Goal: Complete application form: Complete application form

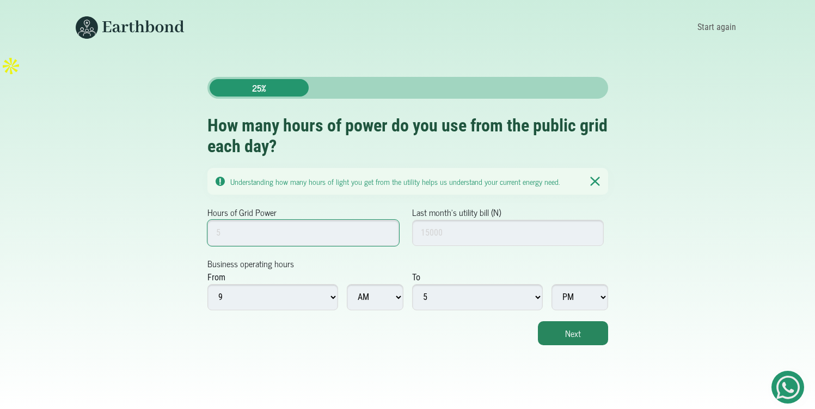
click at [312, 220] on input "Hours of Grid Power" at bounding box center [304, 233] width 192 height 26
type input "5"
click at [451, 220] on input "Last month's utility bill (N)" at bounding box center [508, 233] width 192 height 26
type input "40000"
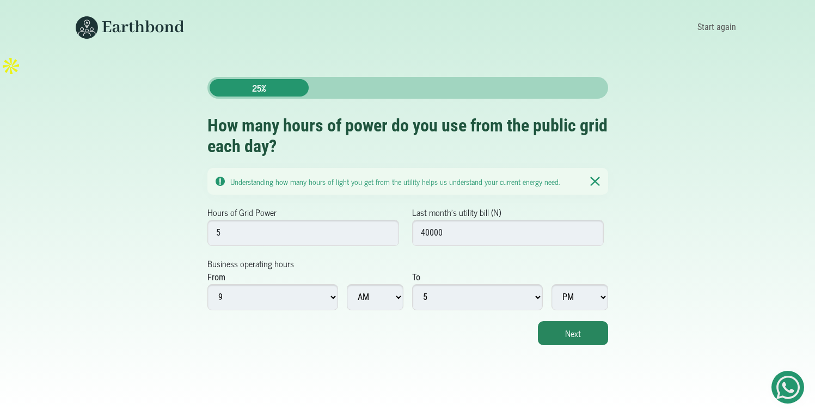
click at [265, 284] on select "1 2 3 4 5 6 7 8 9 10 11 12" at bounding box center [273, 297] width 131 height 26
select select "12"
click at [208, 284] on select "1 2 3 4 5 6 7 8 9 10 11 12" at bounding box center [273, 297] width 131 height 26
click at [263, 284] on select "1 2 3 4 5 6 7 8 9 10 11 12" at bounding box center [273, 297] width 131 height 26
click at [208, 284] on select "1 2 3 4 5 6 7 8 9 10 11 12" at bounding box center [273, 297] width 131 height 26
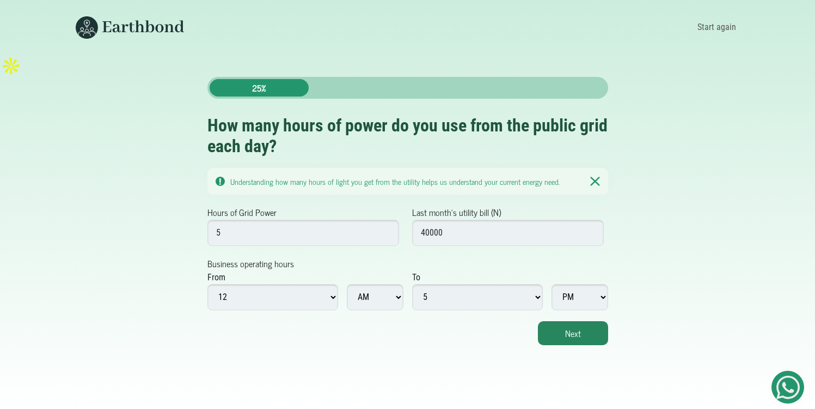
click at [382, 284] on select "AM PM" at bounding box center [375, 297] width 57 height 26
click at [347, 284] on select "AM PM" at bounding box center [375, 297] width 57 height 26
click at [459, 284] on select "1 2 3 4 5 6 7 8 9 10 11 12" at bounding box center [477, 297] width 131 height 26
select select "12"
click at [412, 284] on select "1 2 3 4 5 6 7 8 9 10 11 12" at bounding box center [477, 297] width 131 height 26
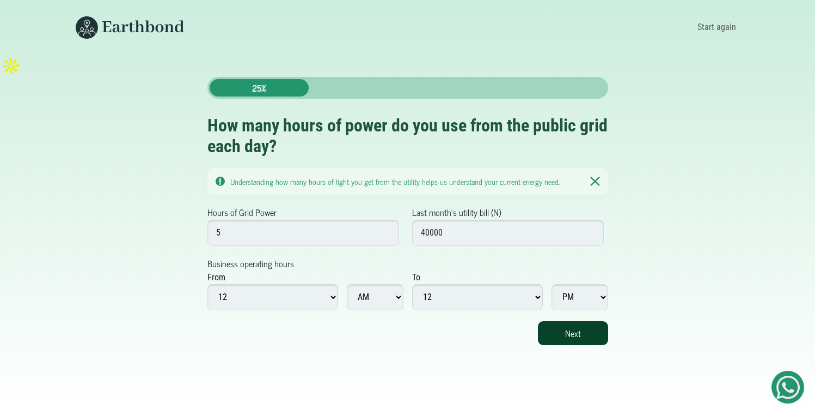
click at [571, 321] on button "Next" at bounding box center [573, 333] width 70 height 24
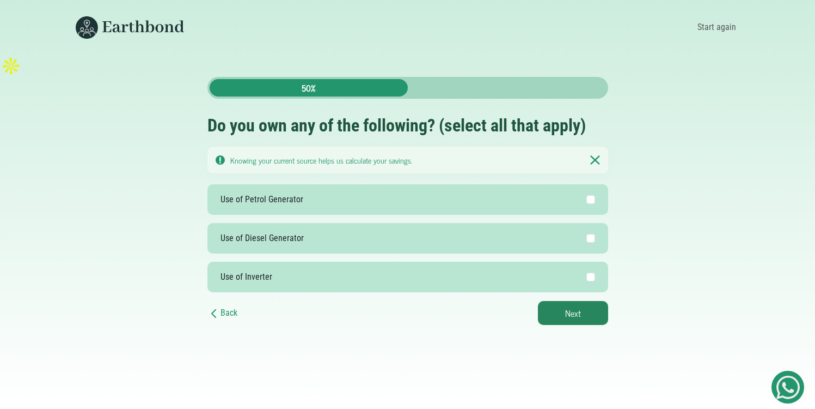
click at [304, 184] on label "Use of Petrol Generator" at bounding box center [408, 199] width 401 height 31
click at [587, 195] on input "Use of Petrol Generator" at bounding box center [591, 199] width 9 height 9
checkbox input "true"
click at [571, 301] on button "Next" at bounding box center [573, 313] width 70 height 24
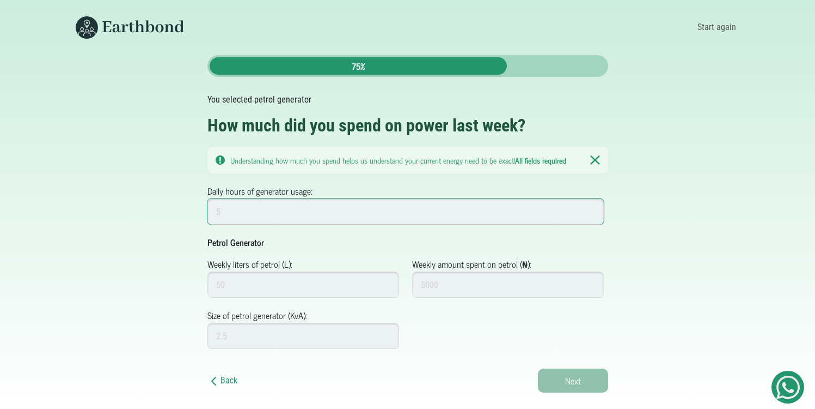
click at [304, 205] on input "Daily hours of generator usage:" at bounding box center [406, 211] width 397 height 26
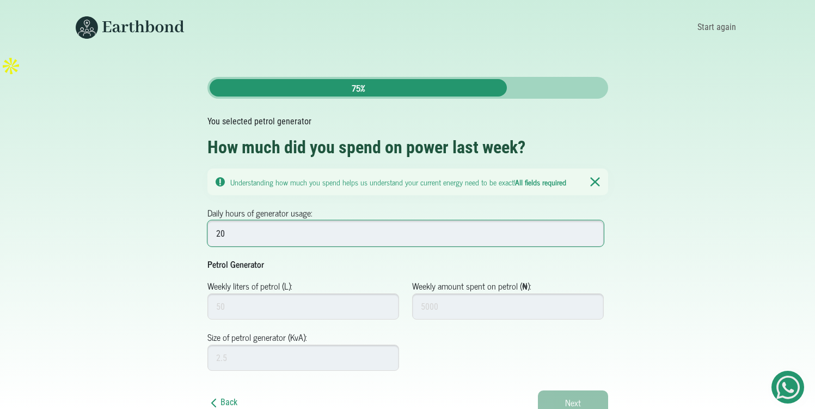
type input "20"
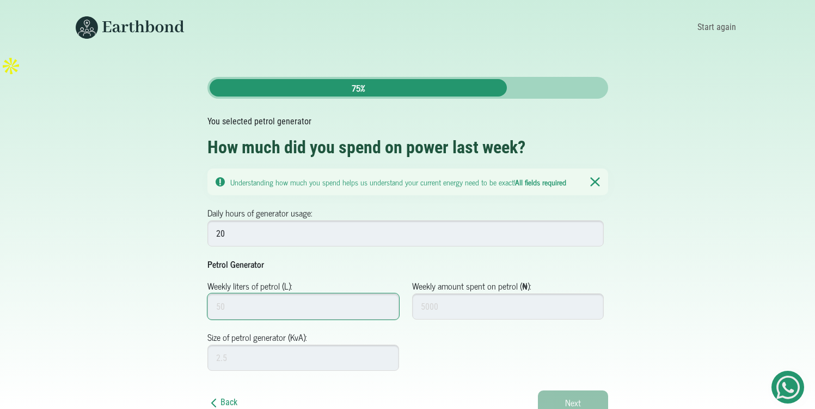
click at [266, 293] on input "Weekly liters of petrol (L):" at bounding box center [304, 306] width 192 height 26
type input "350"
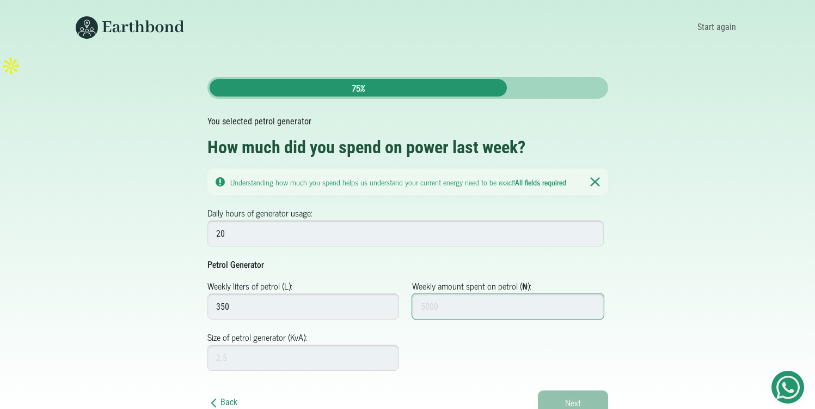
click at [512, 293] on input "Weekly amount spent on petrol (₦):" at bounding box center [508, 306] width 192 height 26
type input "400000"
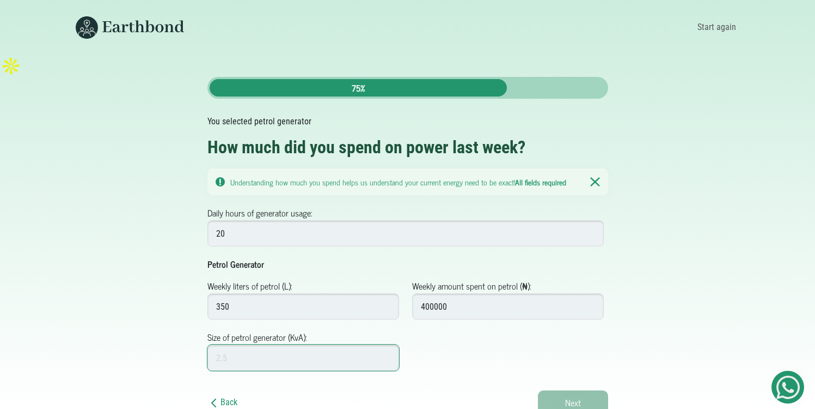
click at [317, 344] on input "Size of petrol generator (KvA):" at bounding box center [304, 357] width 192 height 26
type input "7"
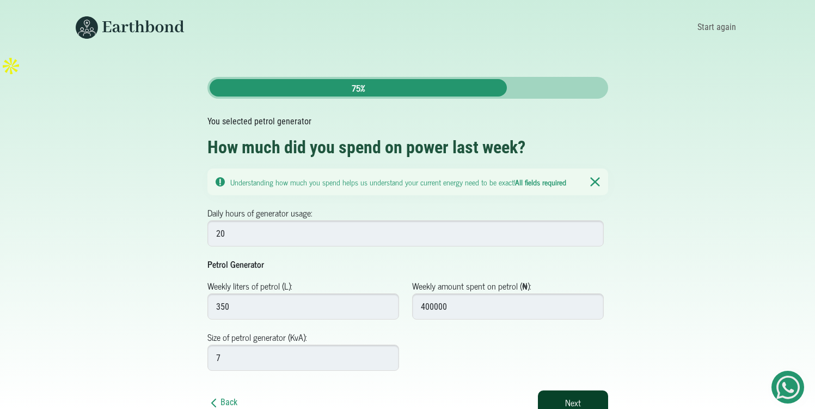
click at [575, 390] on button "Next" at bounding box center [573, 402] width 70 height 24
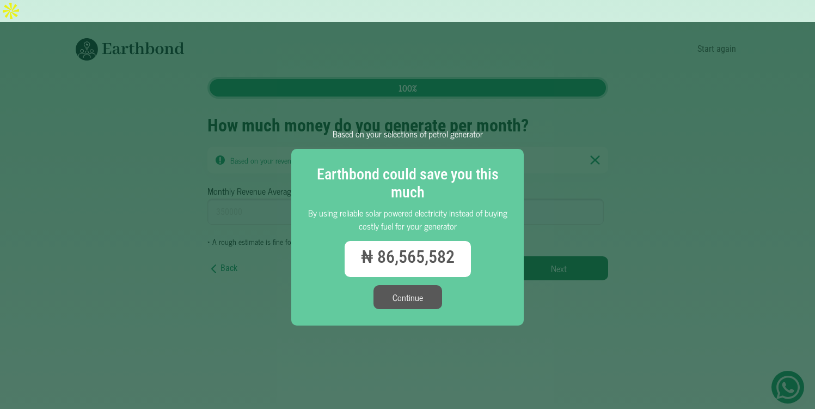
click at [434, 285] on button "Continue" at bounding box center [408, 297] width 69 height 24
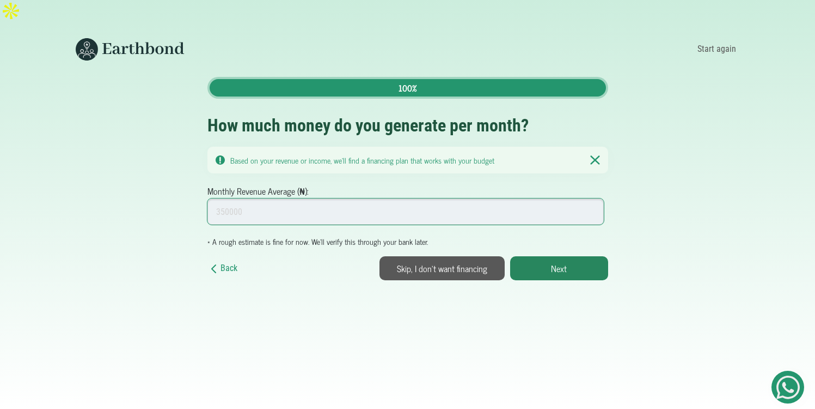
click at [327, 198] on input "Monthly Revenue Average (₦):" at bounding box center [406, 211] width 397 height 26
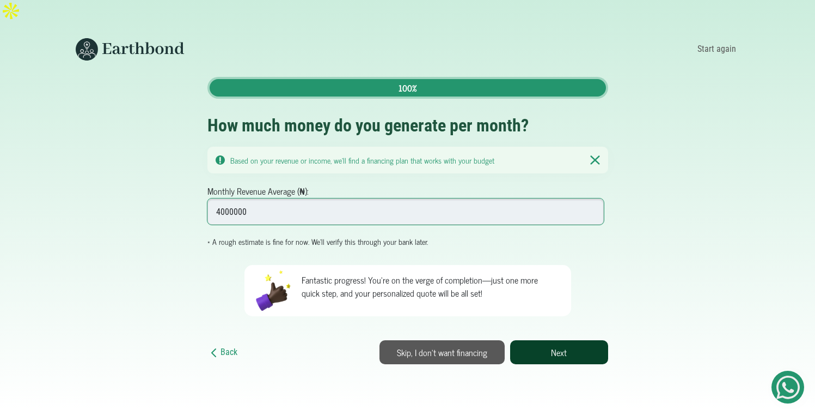
type input "4000000"
click at [552, 340] on button "Next" at bounding box center [559, 352] width 98 height 24
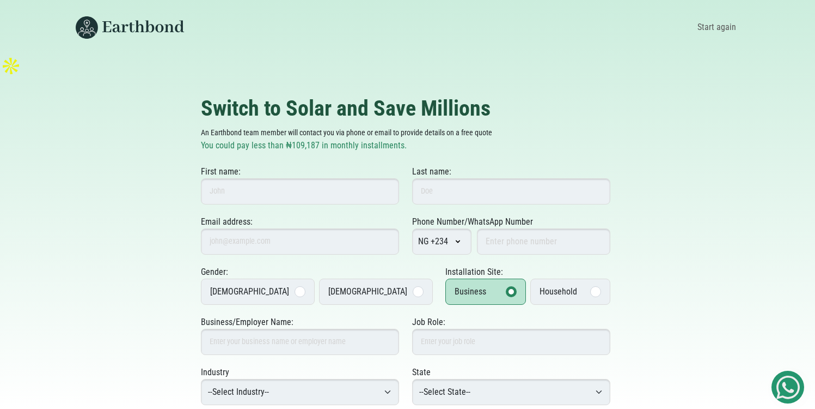
click at [463, 133] on div "Switch to Solar and Save Millions An Earthbond team member will contact you via…" at bounding box center [408, 296] width 414 height 403
click at [295, 178] on input "First name:" at bounding box center [300, 191] width 198 height 26
type input "Ayoade"
type input "Oketona"
type input "[EMAIL_ADDRESS][DOMAIN_NAME]"
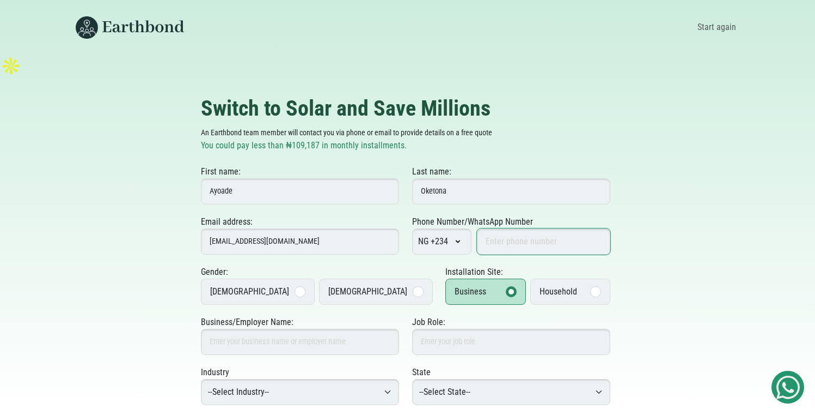
type input "8109363734"
type input "NaijaVocations"
select select "Oyo"
type input "Ibadan"
click at [261, 278] on label "[DEMOGRAPHIC_DATA]" at bounding box center [258, 291] width 114 height 26
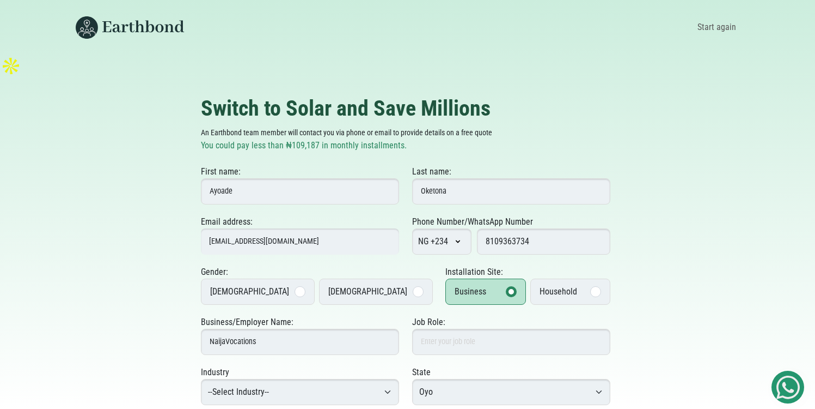
click at [0, 0] on input "[DEMOGRAPHIC_DATA]" at bounding box center [0, 0] width 0 height 0
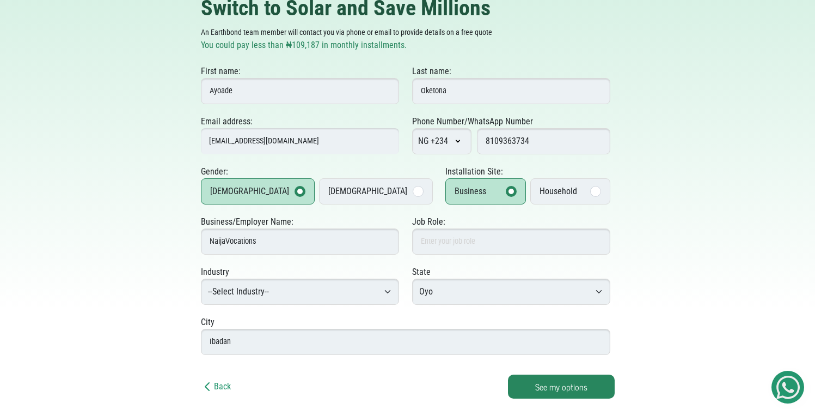
scroll to position [102, 0]
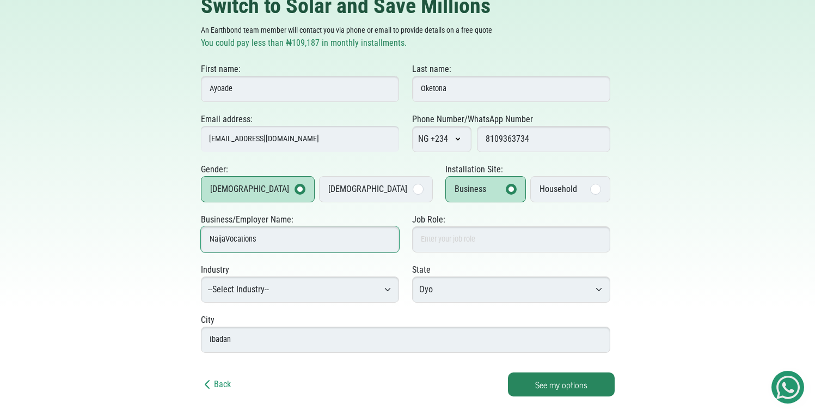
click at [354, 226] on input "NaijaVocations" at bounding box center [300, 239] width 198 height 26
type input "ILEAYO RESIDENCES"
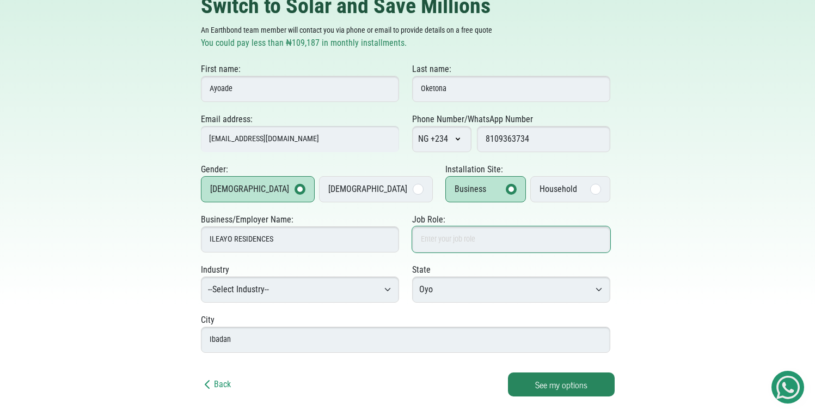
click at [437, 226] on input "Job Role:" at bounding box center [511, 239] width 198 height 26
type input "CEO"
click at [271, 276] on select "--Select Industry-- Agriculture Agro-Processing Advertising & Public Relations …" at bounding box center [300, 289] width 198 height 26
select select "Hotels & Hospitality"
click at [201, 276] on select "--Select Industry-- Agriculture Agro-Processing Advertising & Public Relations …" at bounding box center [300, 289] width 198 height 26
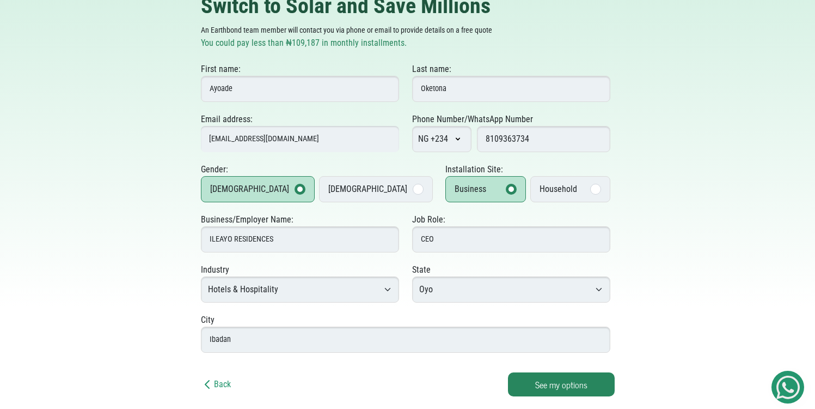
click at [440, 276] on select "--Select State-- [GEOGRAPHIC_DATA][PERSON_NAME][GEOGRAPHIC_DATA][GEOGRAPHIC_DAT…" at bounding box center [511, 289] width 198 height 26
click at [412, 276] on select "--Select State-- Abia Adamawa Akwa Ibom Anambra Bauchi Bayelsa Benue Borno Cros…" at bounding box center [511, 289] width 198 height 26
click at [537, 372] on button "See my options" at bounding box center [561, 384] width 107 height 24
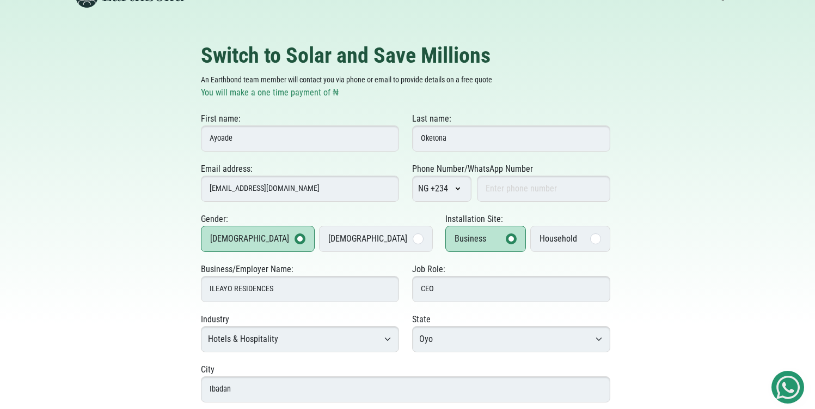
scroll to position [82, 0]
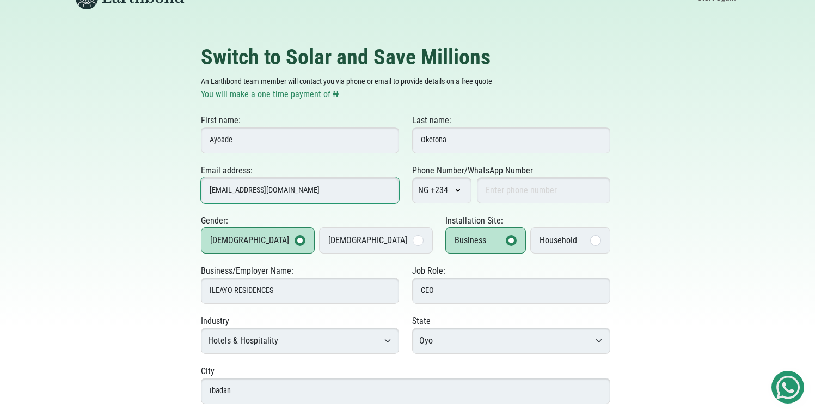
drag, startPoint x: 254, startPoint y: 168, endPoint x: 181, endPoint y: 168, distance: 73.5
click at [181, 168] on div "Switch to Solar and Save Millions An Earthbond team member will contact you via…" at bounding box center [408, 245] width 693 height 403
type input "i"
type input "[EMAIL_ADDRESS][DOMAIN_NAME]"
type input "8067778987"
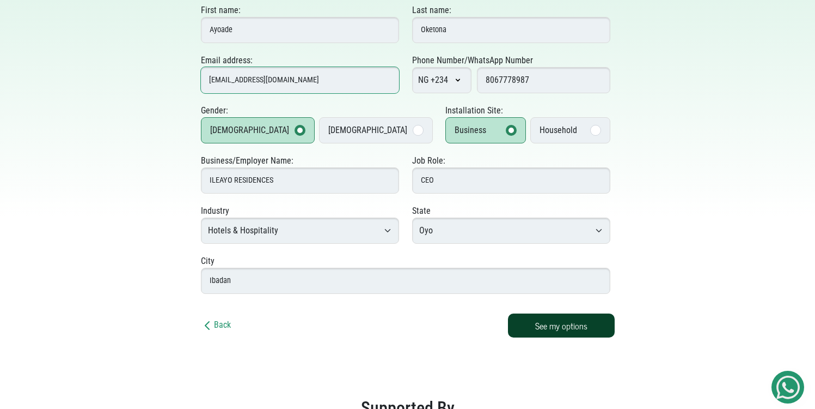
scroll to position [194, 0]
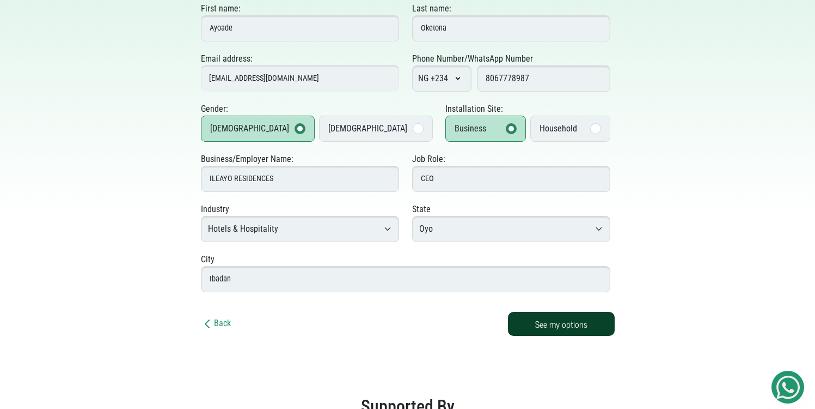
click at [552, 312] on button "See my options" at bounding box center [561, 324] width 107 height 24
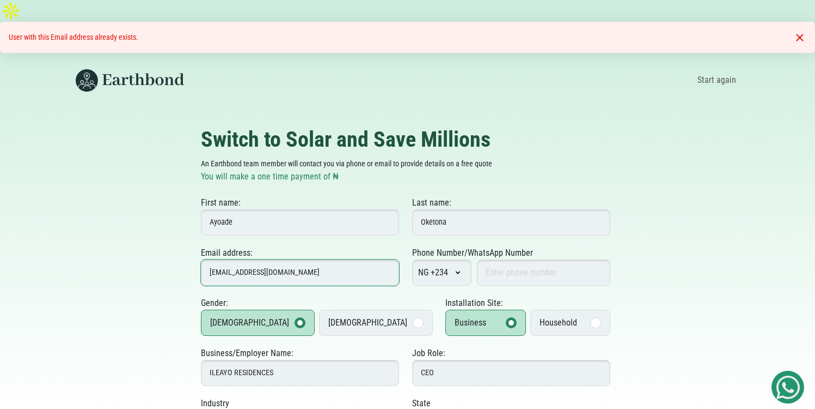
click at [229, 259] on input "[EMAIL_ADDRESS][DOMAIN_NAME]" at bounding box center [300, 272] width 198 height 26
click at [229, 259] on input "admin@ileayo.ng" at bounding box center [300, 272] width 198 height 26
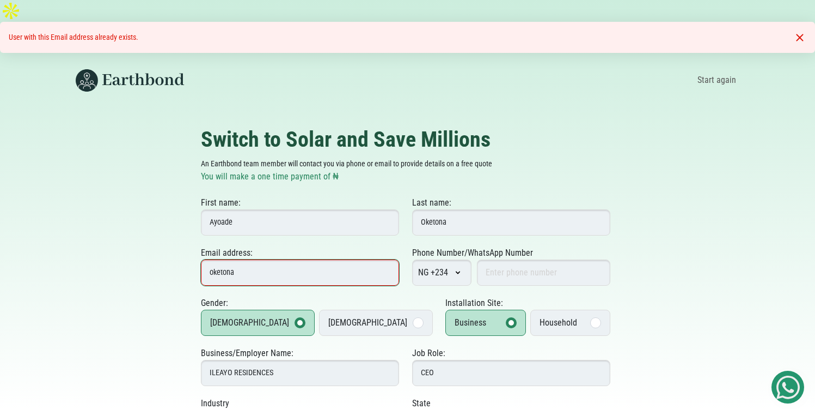
type input "[EMAIL_ADDRESS][DOMAIN_NAME]"
select select "+49"
type input "203319034"
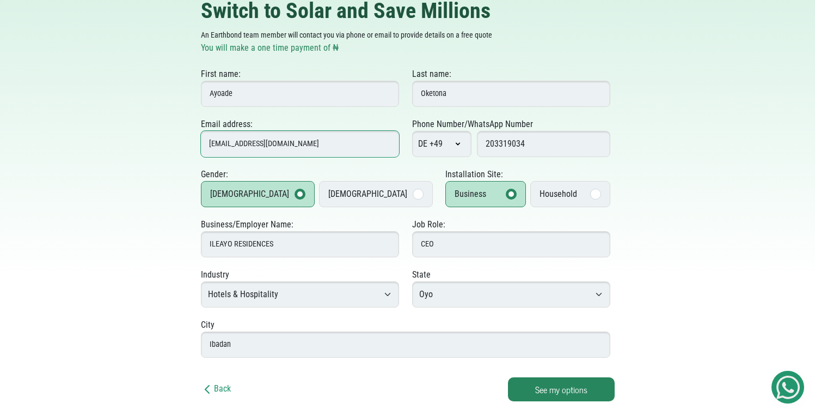
scroll to position [108, 0]
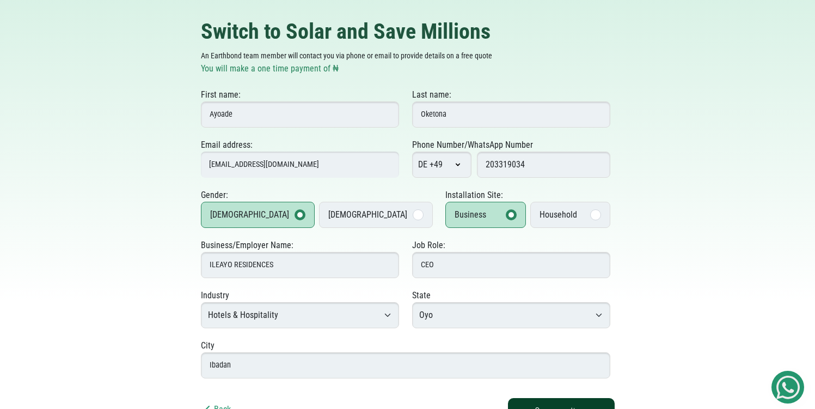
click at [563, 398] on button "See my options" at bounding box center [561, 410] width 107 height 24
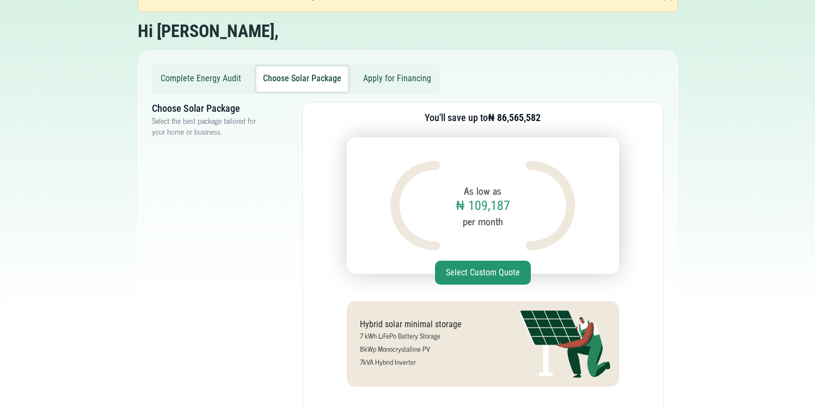
scroll to position [92, 0]
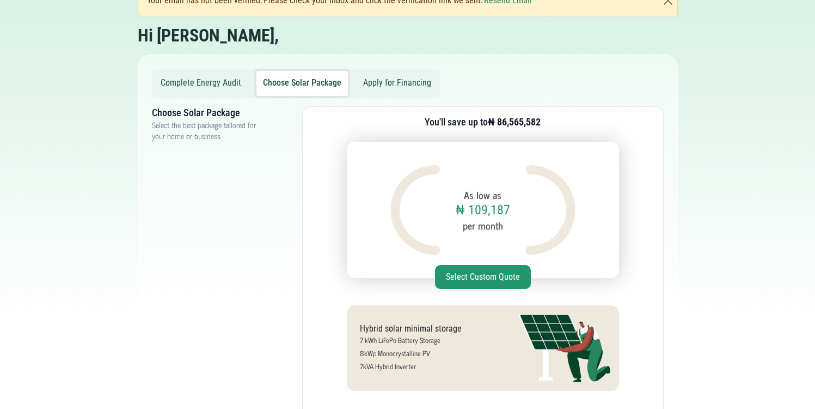
click at [479, 218] on small "per month" at bounding box center [483, 225] width 40 height 15
click at [386, 71] on button "Apply for Financing" at bounding box center [397, 83] width 81 height 25
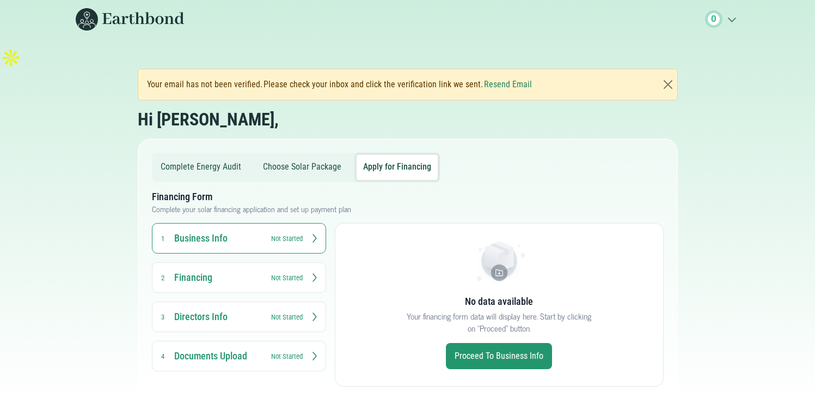
click at [288, 155] on button "Choose Solar Package" at bounding box center [303, 167] width 92 height 25
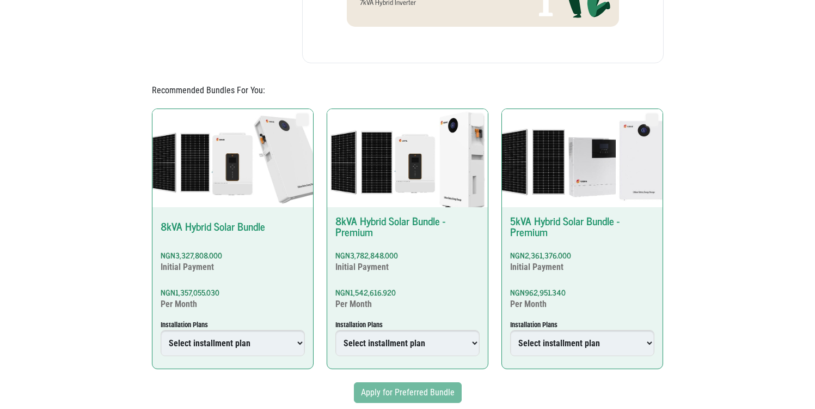
scroll to position [468, 0]
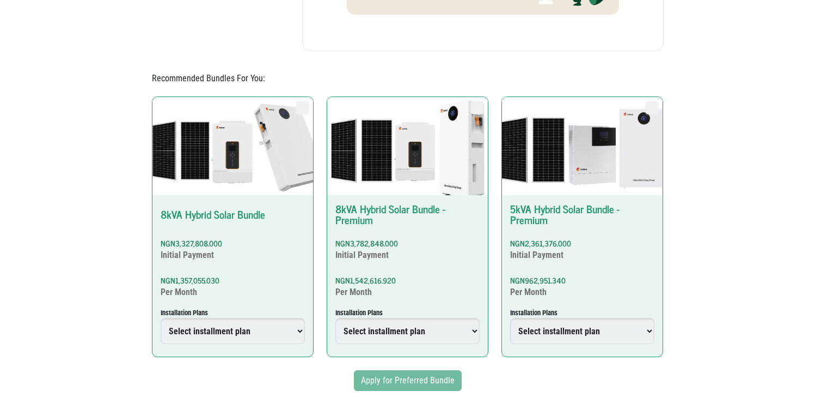
click at [422, 373] on div "Apply for Preferred Bundle" at bounding box center [408, 380] width 512 height 21
click at [243, 318] on select "Select installment plan 6 Months Plan 18 Months Plan 24 Months Plan 36 Months P…" at bounding box center [233, 331] width 144 height 26
click at [161, 318] on select "Select installment plan 6 Months Plan 18 Months Plan 24 Months Plan 36 Months P…" at bounding box center [233, 331] width 144 height 26
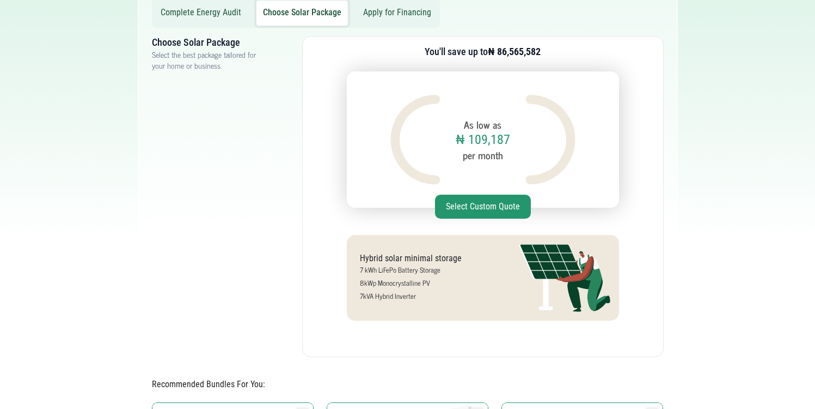
scroll to position [0, 0]
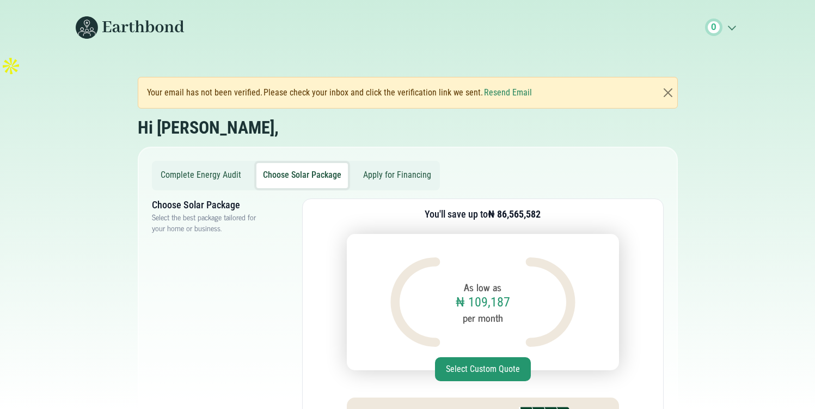
click at [218, 163] on button "Complete Energy Audit" at bounding box center [201, 175] width 94 height 25
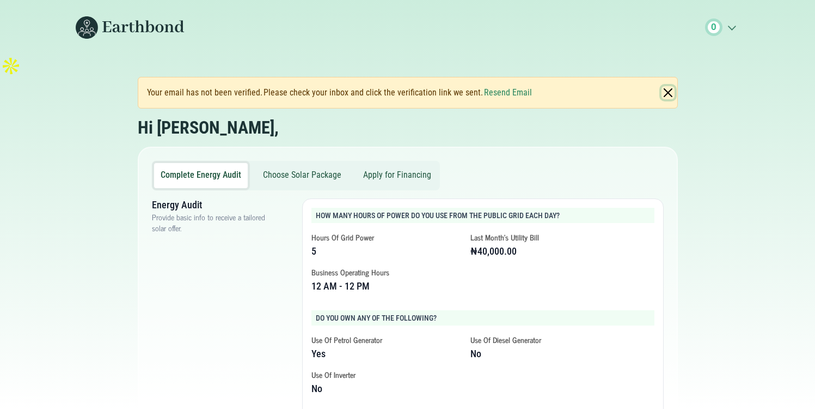
click at [666, 86] on button "Close" at bounding box center [668, 92] width 13 height 13
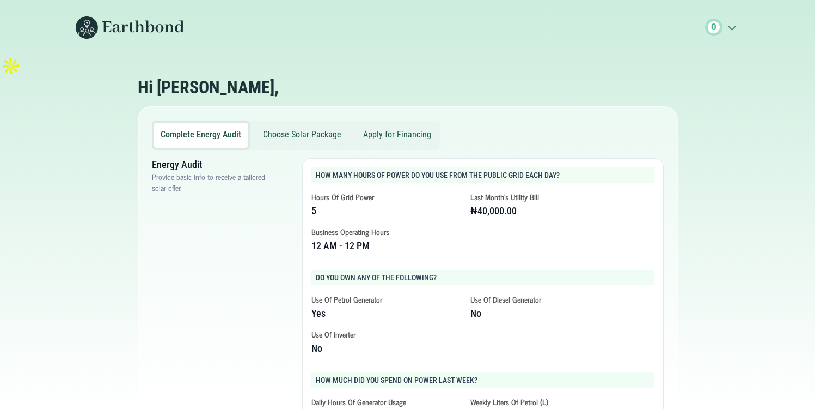
click at [728, 34] on div "O .cls-1{fill:none;stroke:#3c7b65;stroke-linecap:round;stroke-linejoin:round;st…" at bounding box center [722, 27] width 35 height 17
click at [731, 31] on icon ".cls-1{fill:none;stroke:#3c7b65;stroke-linecap:round;stroke-linejoin:round;stro…" at bounding box center [731, 27] width 17 height 11
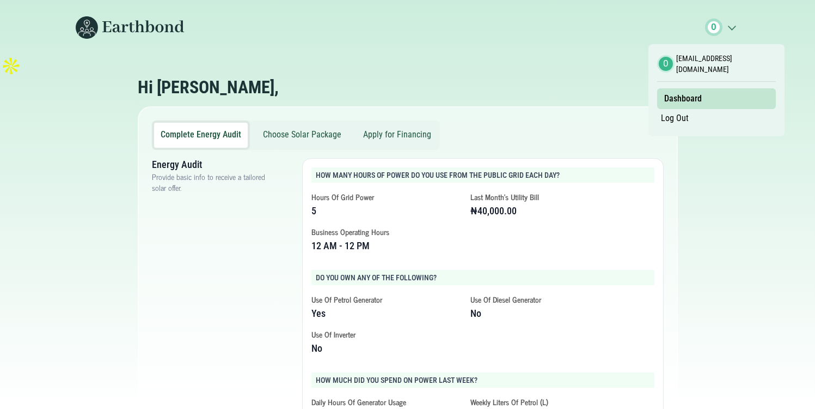
click at [666, 112] on link "Log Out" at bounding box center [675, 118] width 35 height 19
